Goal: Information Seeking & Learning: Learn about a topic

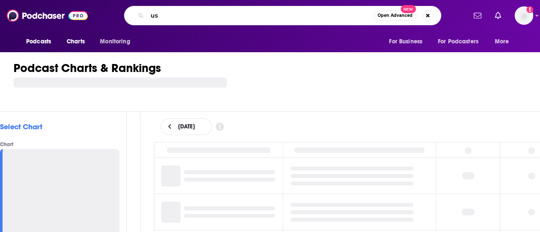
type input "u"
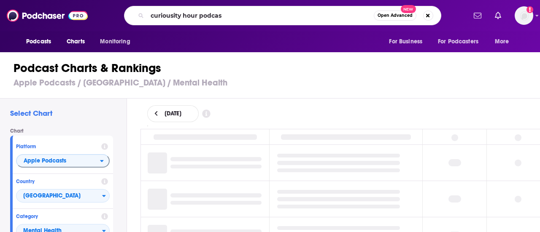
type input "curiousity hour podcast"
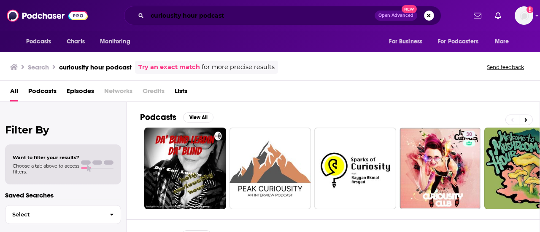
click at [203, 16] on input "curiousity hour podcast" at bounding box center [260, 15] width 227 height 13
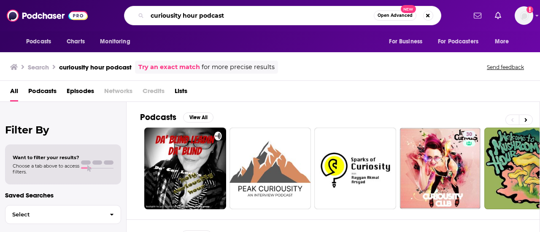
click at [203, 16] on input "curiousity hour podcast" at bounding box center [260, 15] width 227 height 13
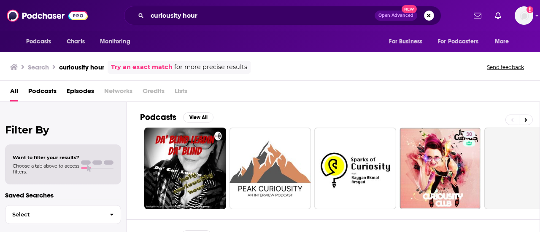
click at [167, 9] on div "curiousity hour Open Advanced New" at bounding box center [282, 15] width 317 height 19
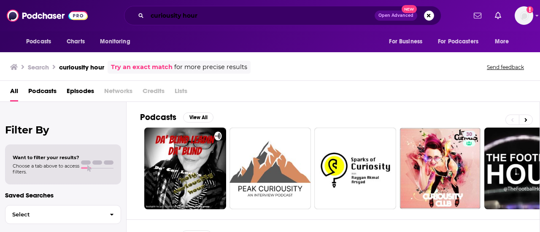
click at [167, 15] on input "curiousity hour" at bounding box center [260, 15] width 227 height 13
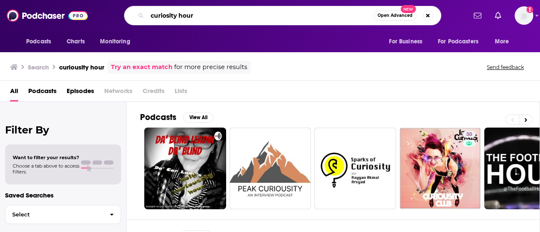
type input "curiosity hour"
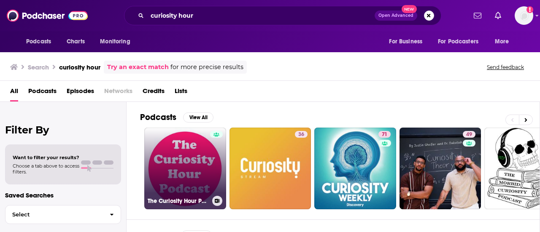
click at [195, 151] on link "The Curiosity Hour Podcast" at bounding box center [185, 169] width 82 height 82
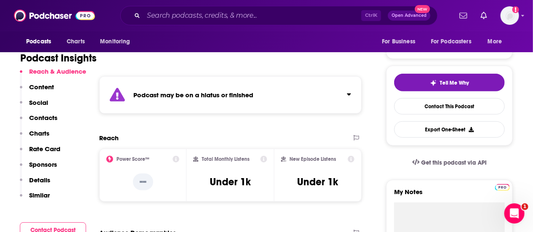
scroll to position [169, 0]
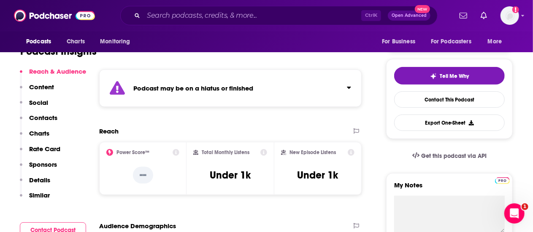
click at [290, 101] on div "Podcast may be on a hiatus or finished" at bounding box center [230, 89] width 262 height 38
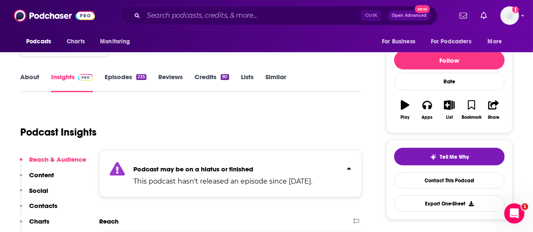
scroll to position [84, 0]
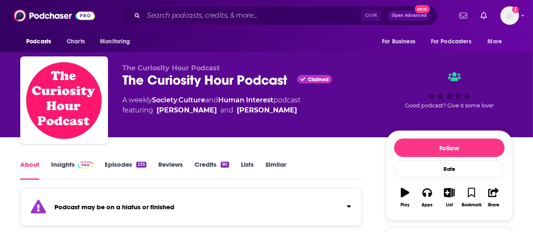
scroll to position [84, 0]
